Goal: Task Accomplishment & Management: Use online tool/utility

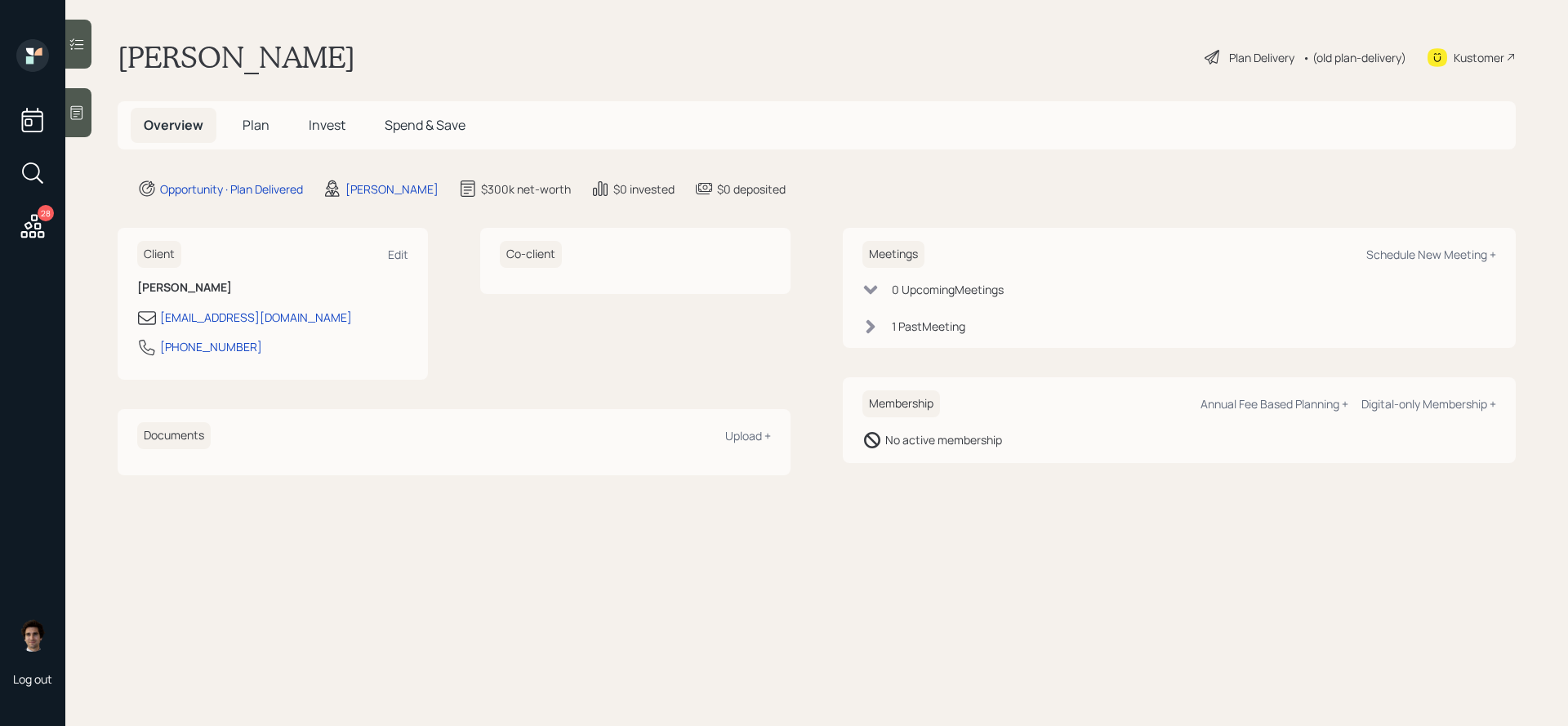
click at [248, 131] on span "Plan" at bounding box center [256, 125] width 27 height 18
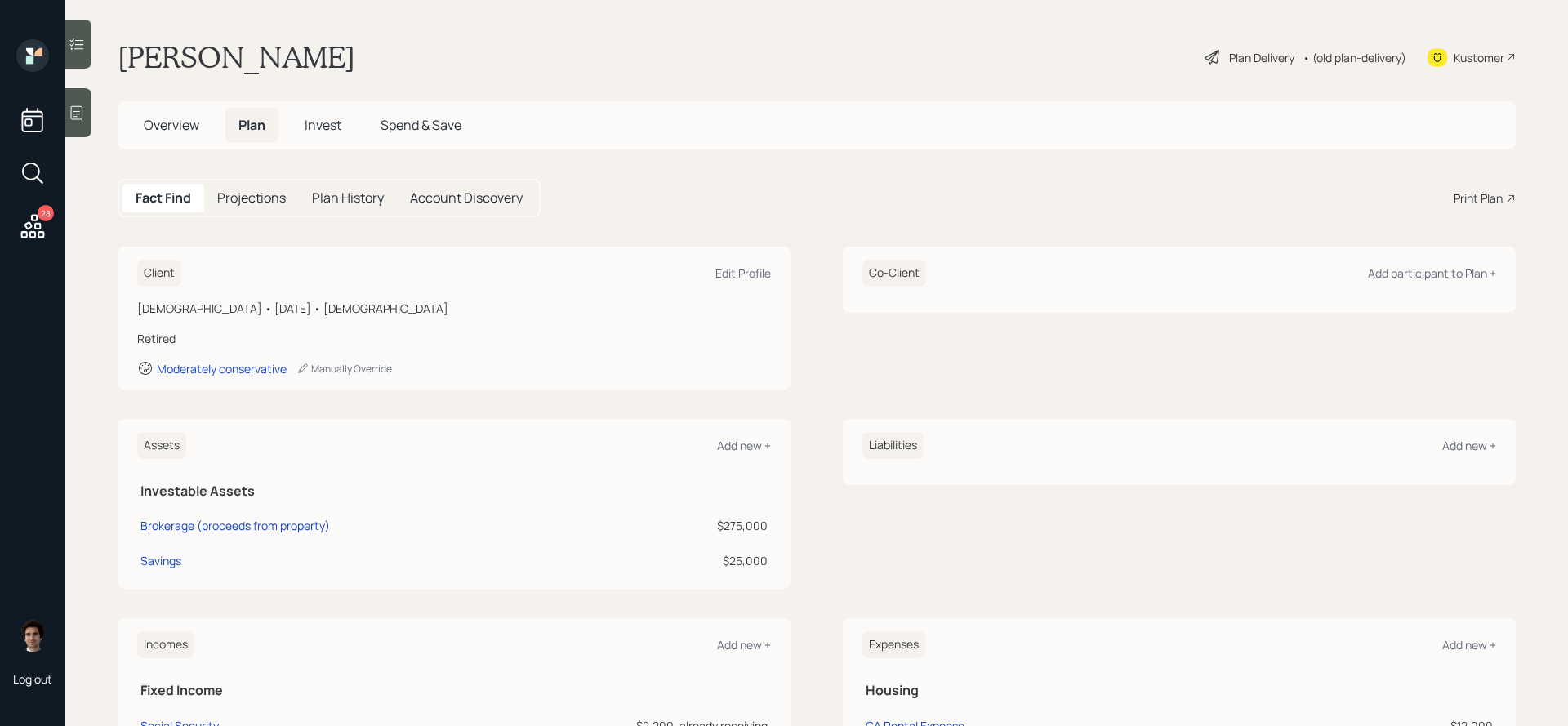
click at [1267, 52] on div "Plan Delivery" at bounding box center [1262, 57] width 66 height 17
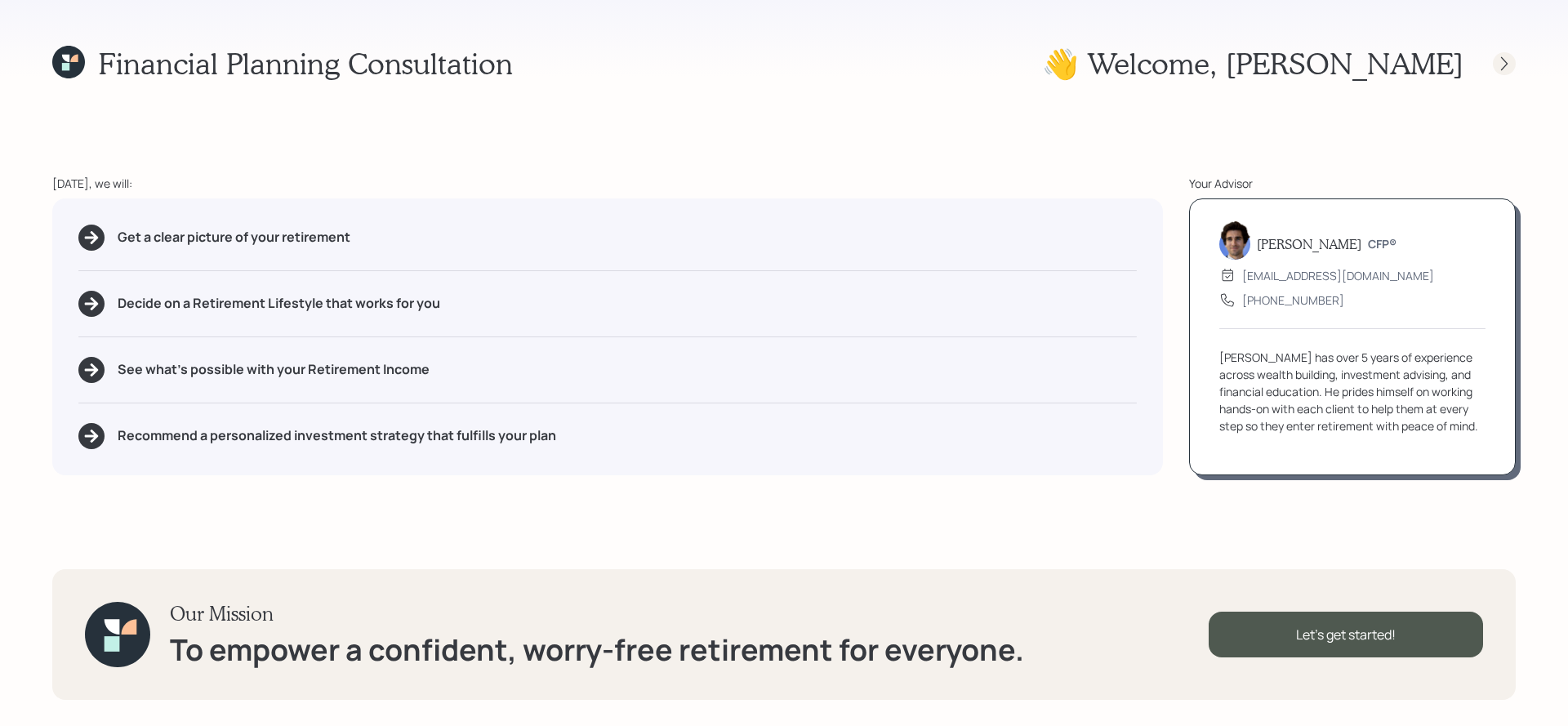
click at [1500, 63] on icon at bounding box center [1504, 63] width 16 height 16
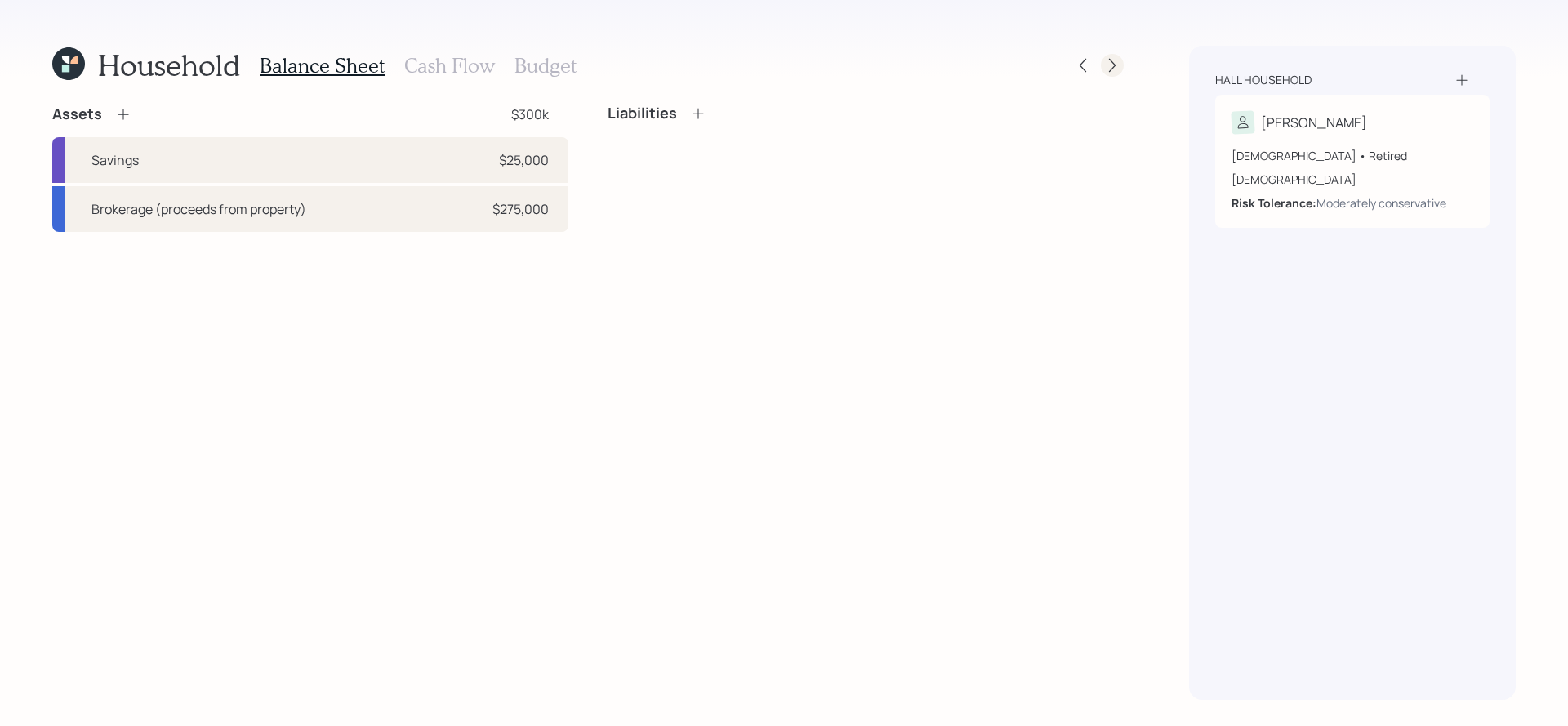
click at [1114, 61] on icon at bounding box center [1112, 65] width 16 height 16
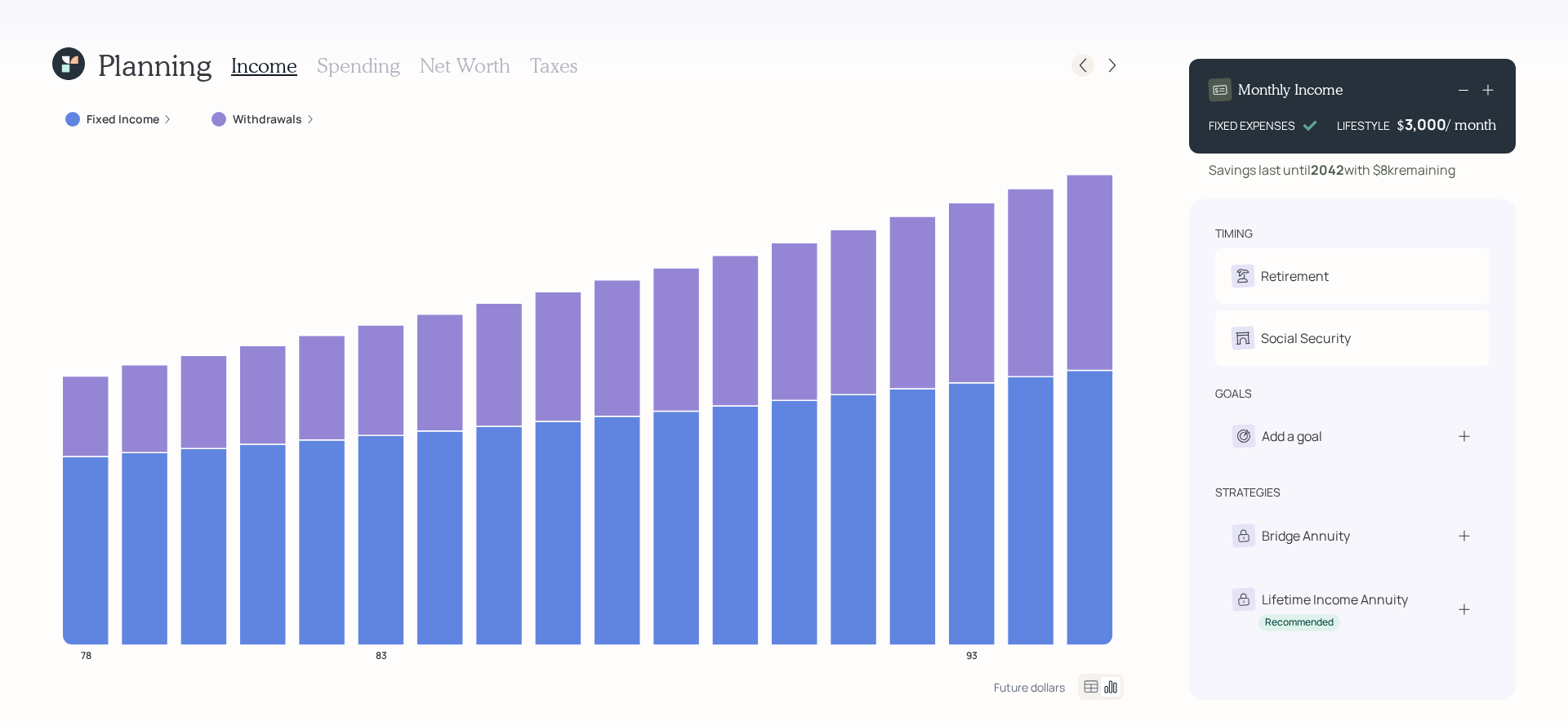
click at [1082, 67] on icon at bounding box center [1083, 65] width 16 height 16
